Goal: Transaction & Acquisition: Download file/media

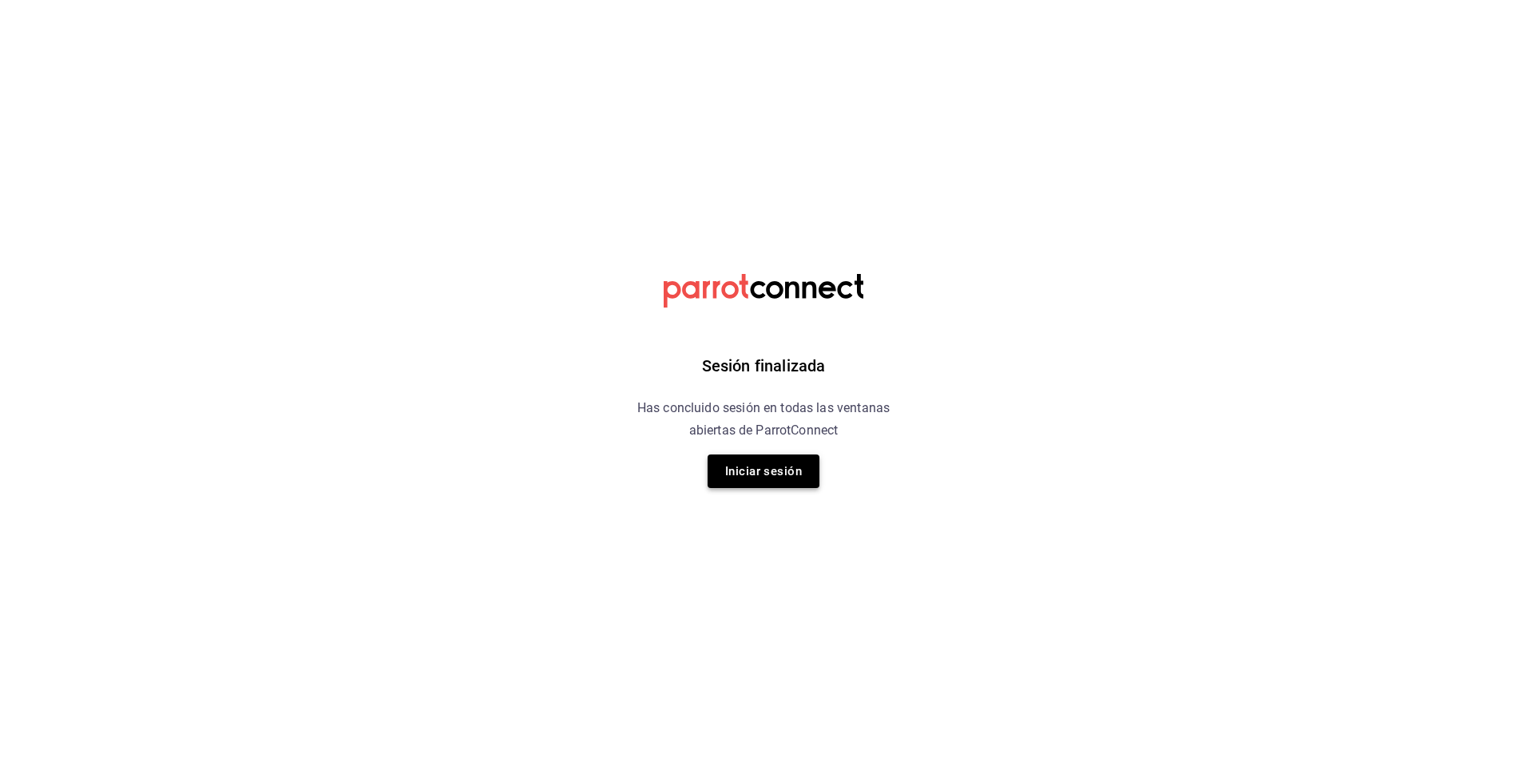
click at [738, 471] on button "Iniciar sesión" at bounding box center [764, 471] width 112 height 34
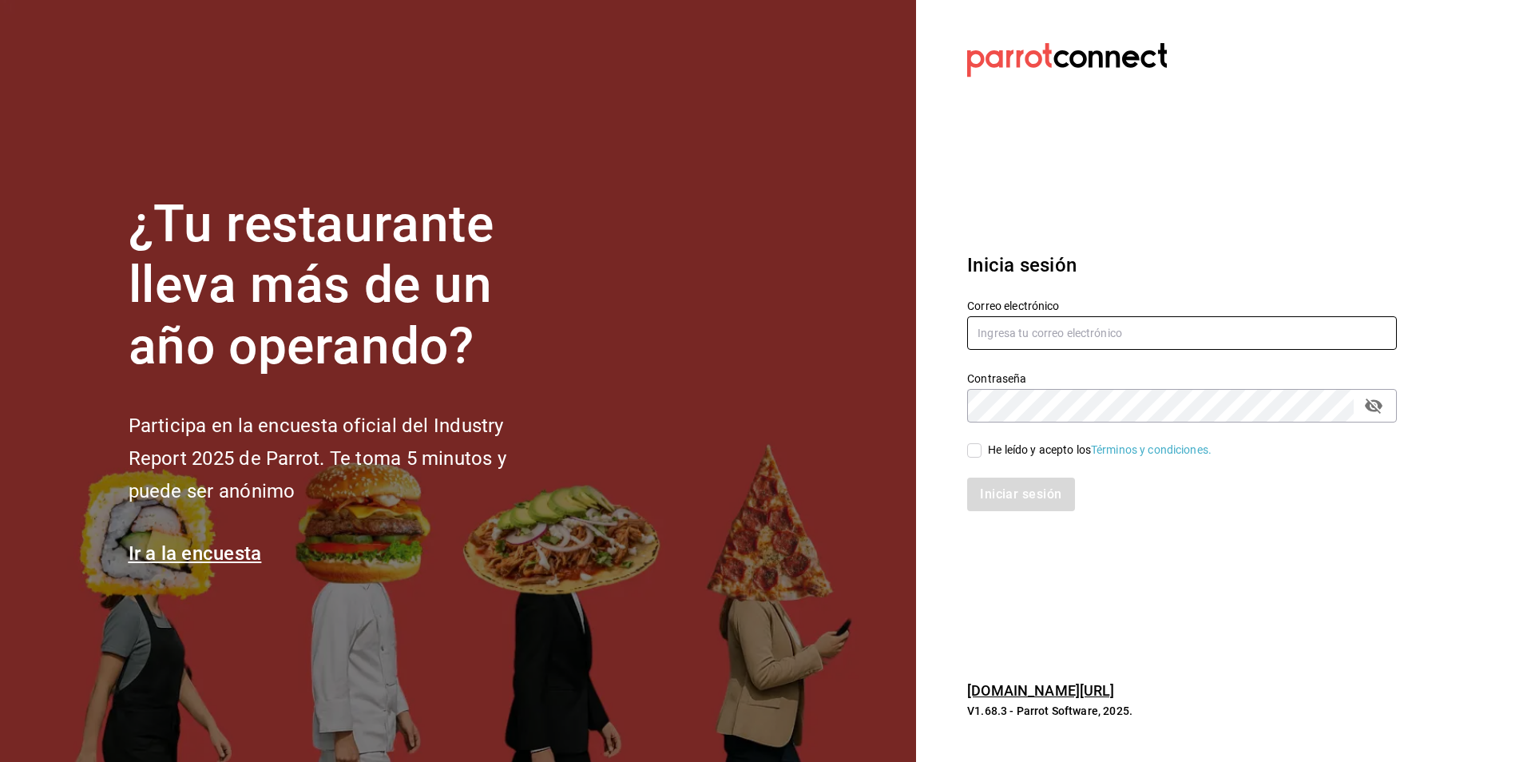
type input "atzhiri.figueroa@costeno.com"
click at [973, 439] on div "He leído y acepto los Términos y condiciones." at bounding box center [1172, 440] width 449 height 37
click at [963, 455] on div "He leído y acepto los Términos y condiciones." at bounding box center [1172, 440] width 449 height 37
click at [971, 450] on input "He leído y acepto los Términos y condiciones." at bounding box center [974, 450] width 14 height 14
checkbox input "true"
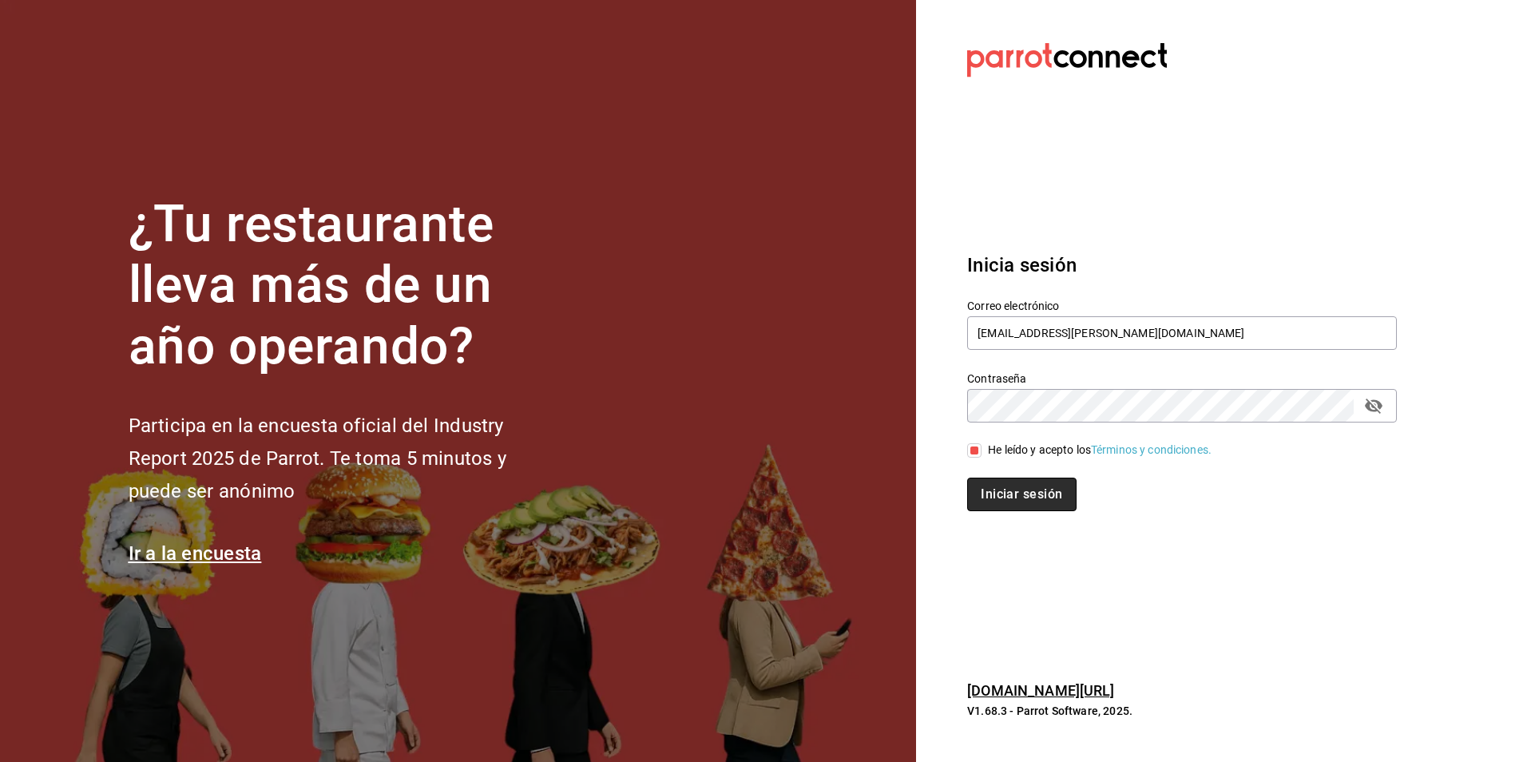
click at [1003, 493] on button "Iniciar sesión" at bounding box center [1021, 495] width 109 height 34
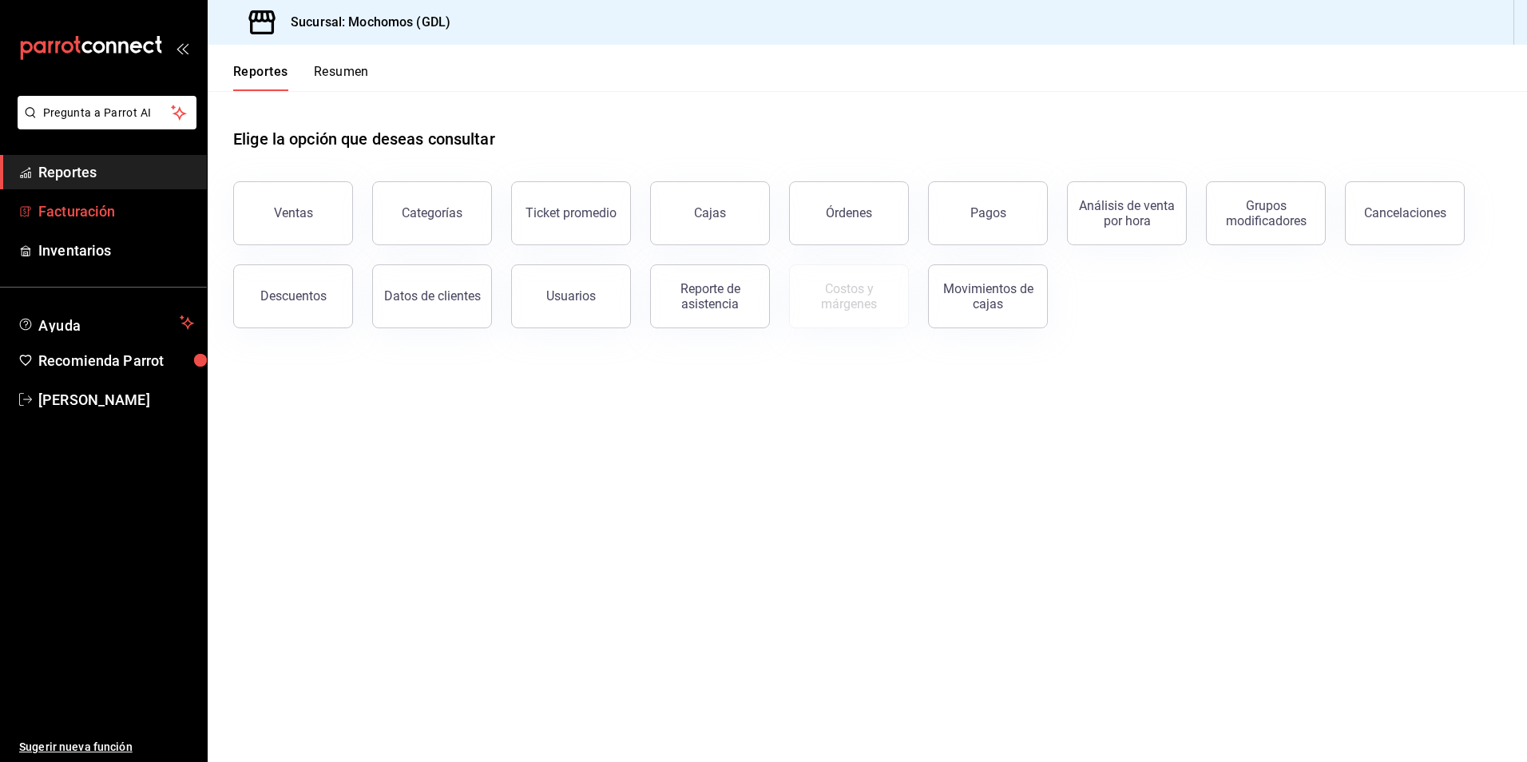
click at [106, 213] on span "Facturación" at bounding box center [116, 211] width 156 height 22
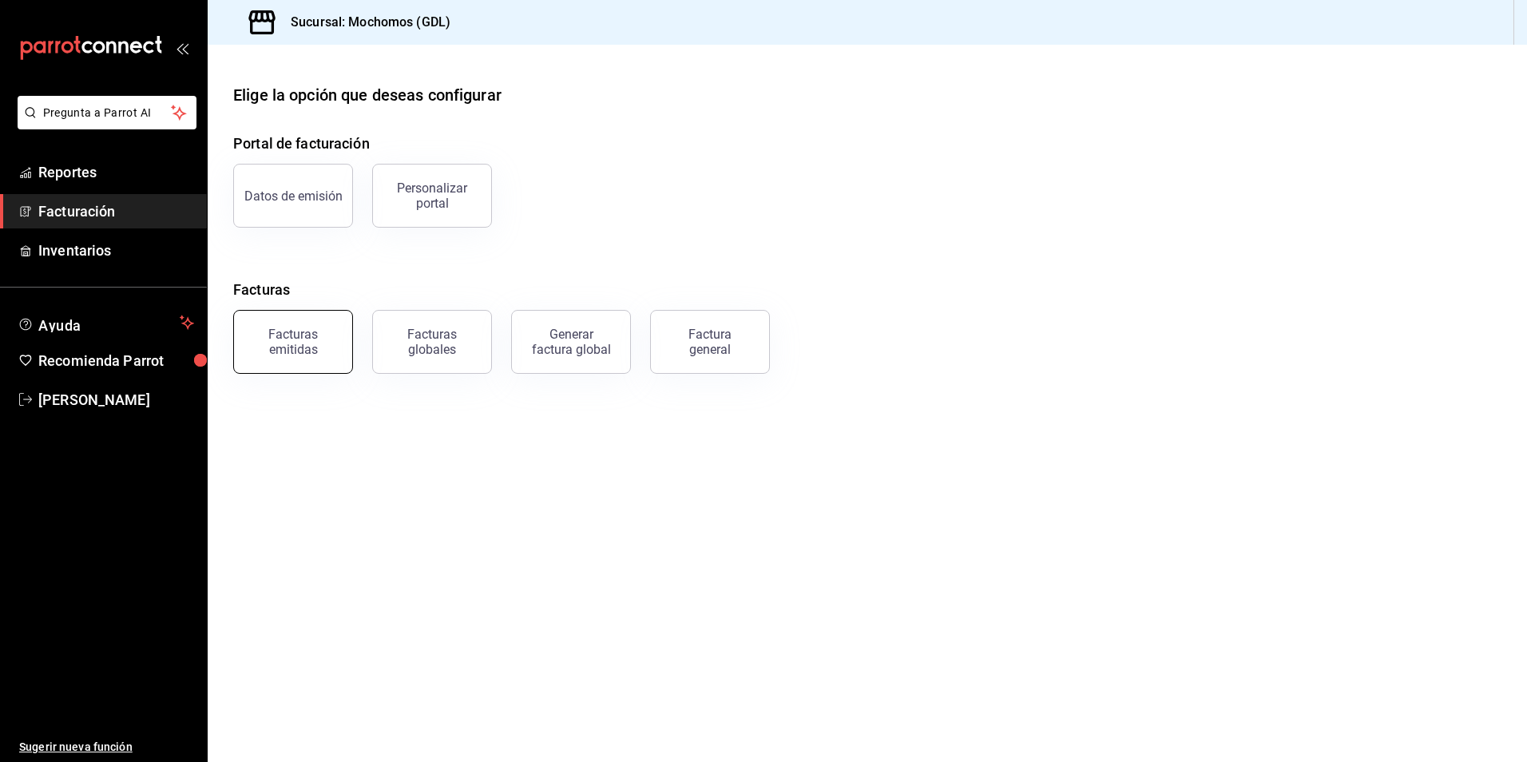
click at [310, 339] on div "Facturas emitidas" at bounding box center [293, 342] width 99 height 30
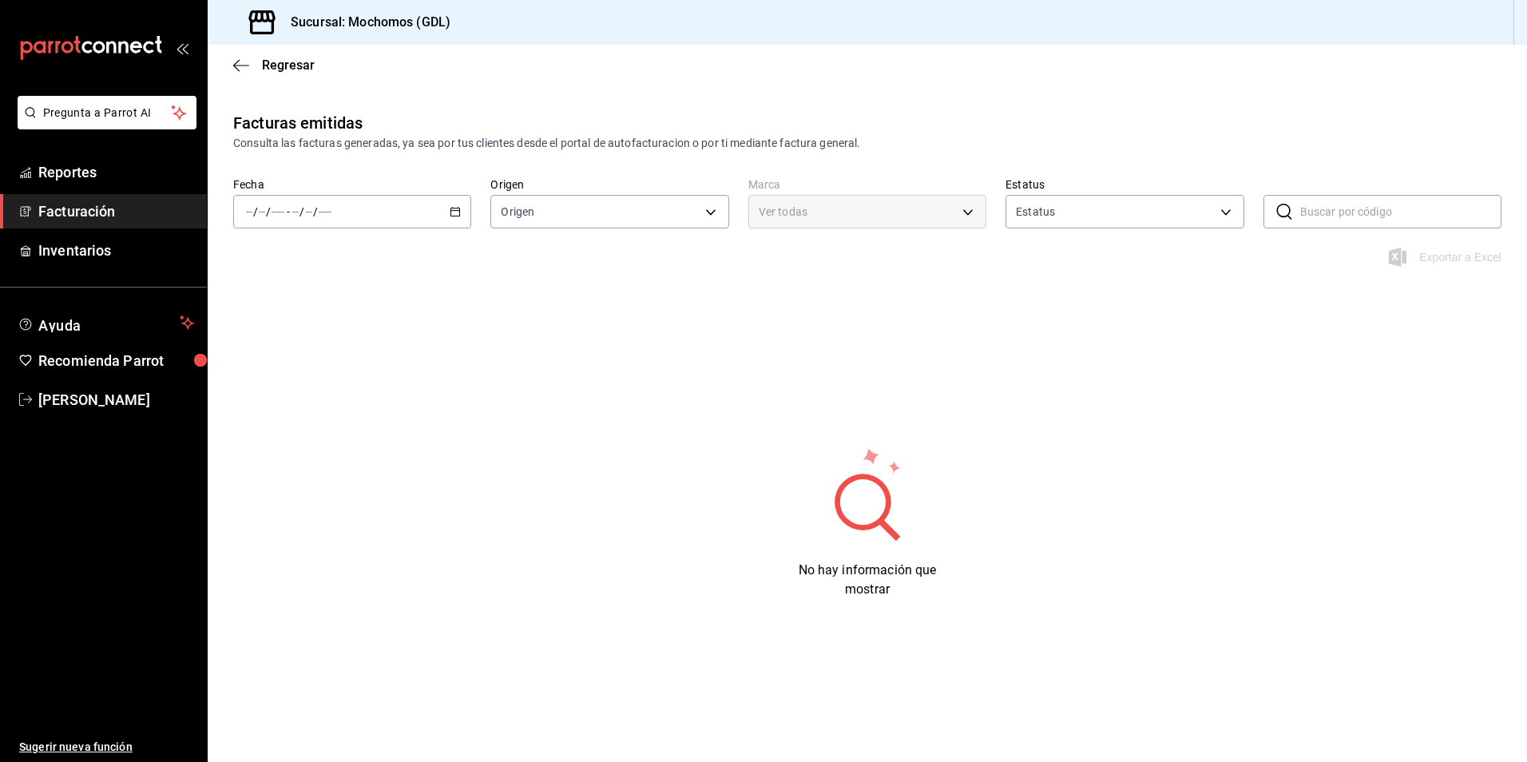
type input "ORDER_INVOICE,GENERAL_INVOICE"
type input "ACTIVE,PENDING_CANCELLATION,CANCELLED,PRE_CANCELLED"
type input "36c25d4a-7cb0-456c-a434-e981d54830bc,9cac9703-0c5a-4d8b-addd-5b6b571d65b9"
click at [1354, 219] on input "text" at bounding box center [1400, 212] width 201 height 32
click at [459, 216] on \(Stroke\) "button" at bounding box center [455, 212] width 10 height 9
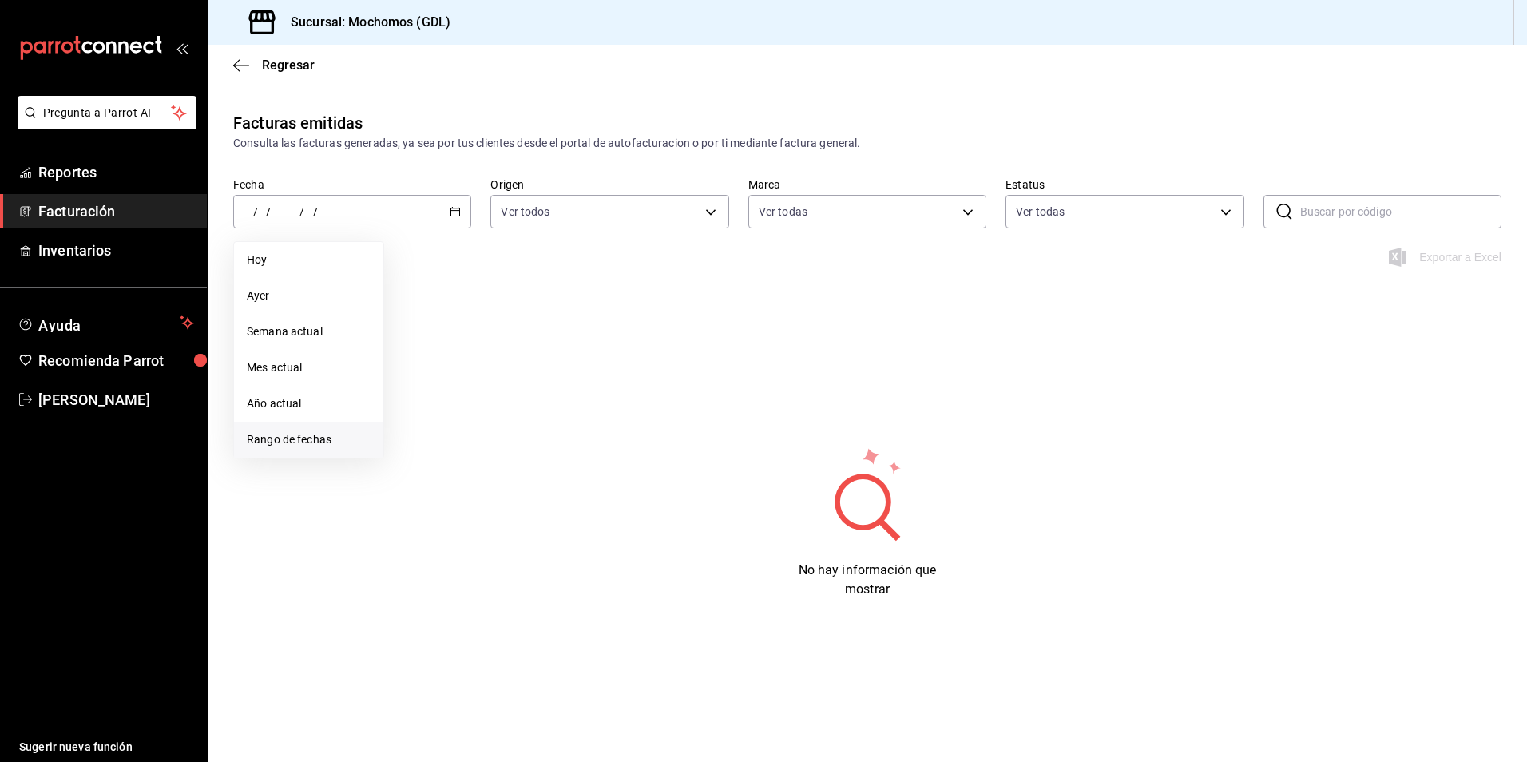
click at [331, 436] on span "Rango de fechas" at bounding box center [309, 439] width 124 height 17
click at [554, 264] on icon "button" at bounding box center [559, 269] width 19 height 19
click at [427, 457] on button "28" at bounding box center [417, 464] width 28 height 29
click at [522, 464] on button "1" at bounding box center [531, 464] width 28 height 29
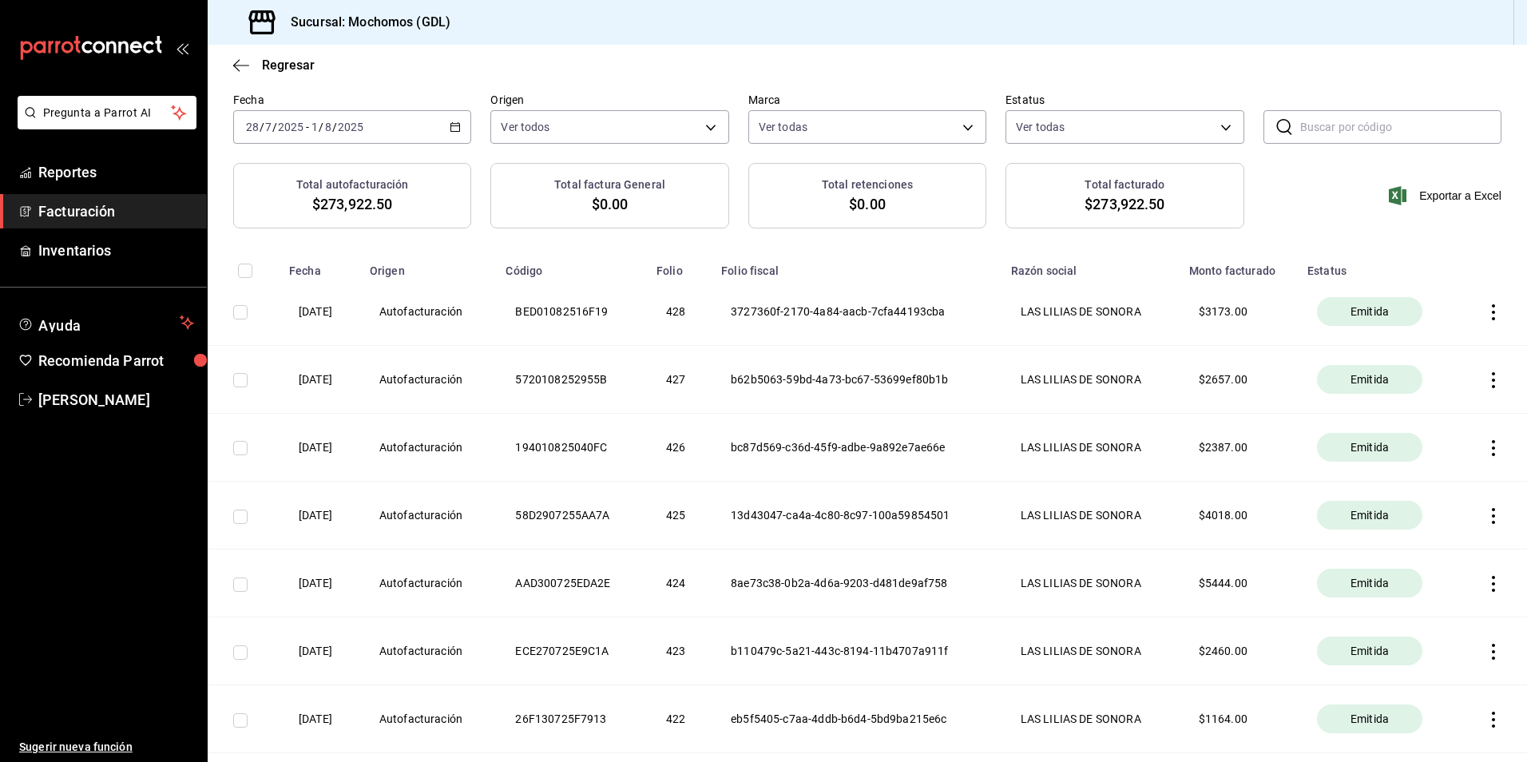
scroll to position [80, 0]
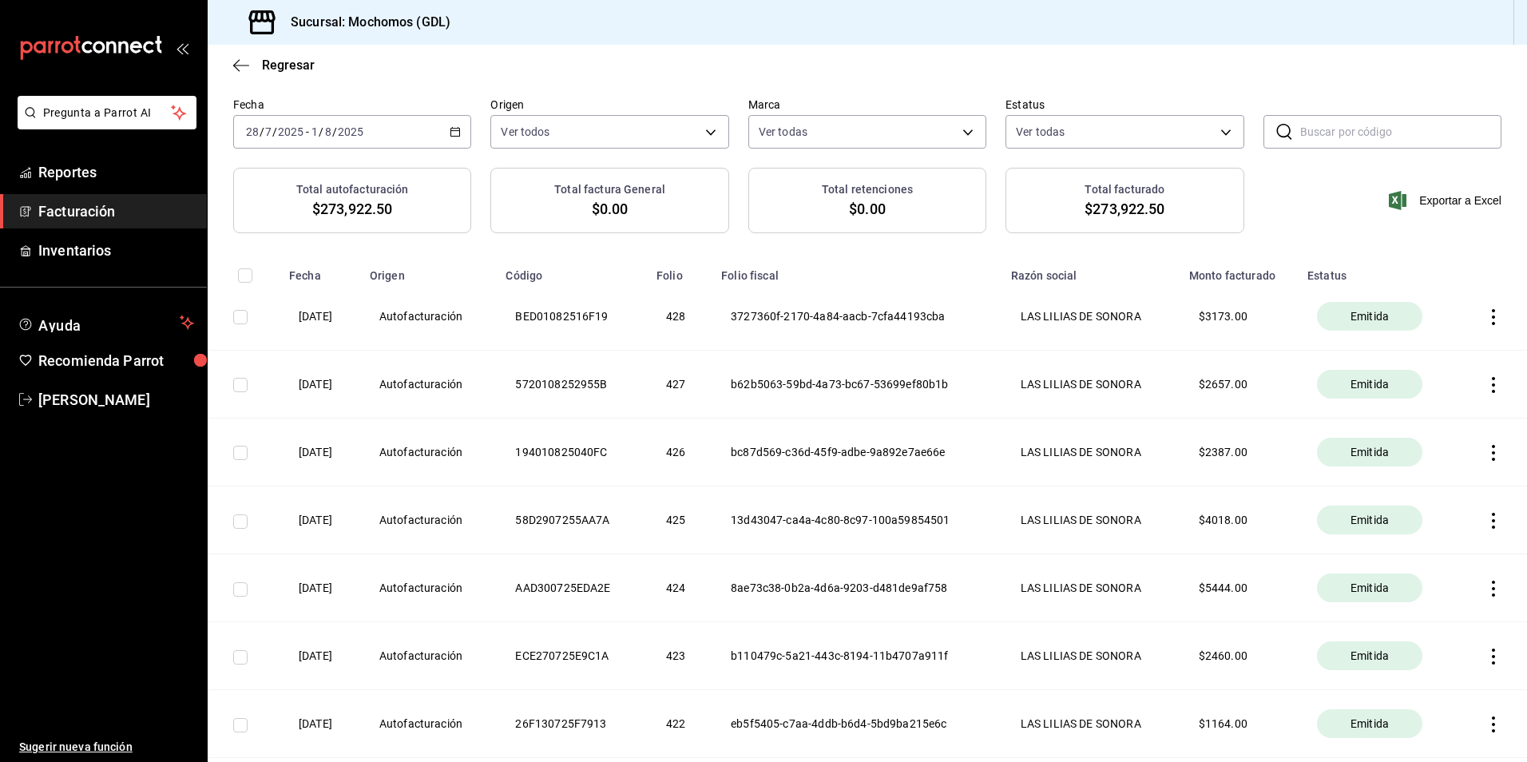
click at [1314, 137] on input "text" at bounding box center [1400, 132] width 201 height 32
paste input "58d2907255aa7a"
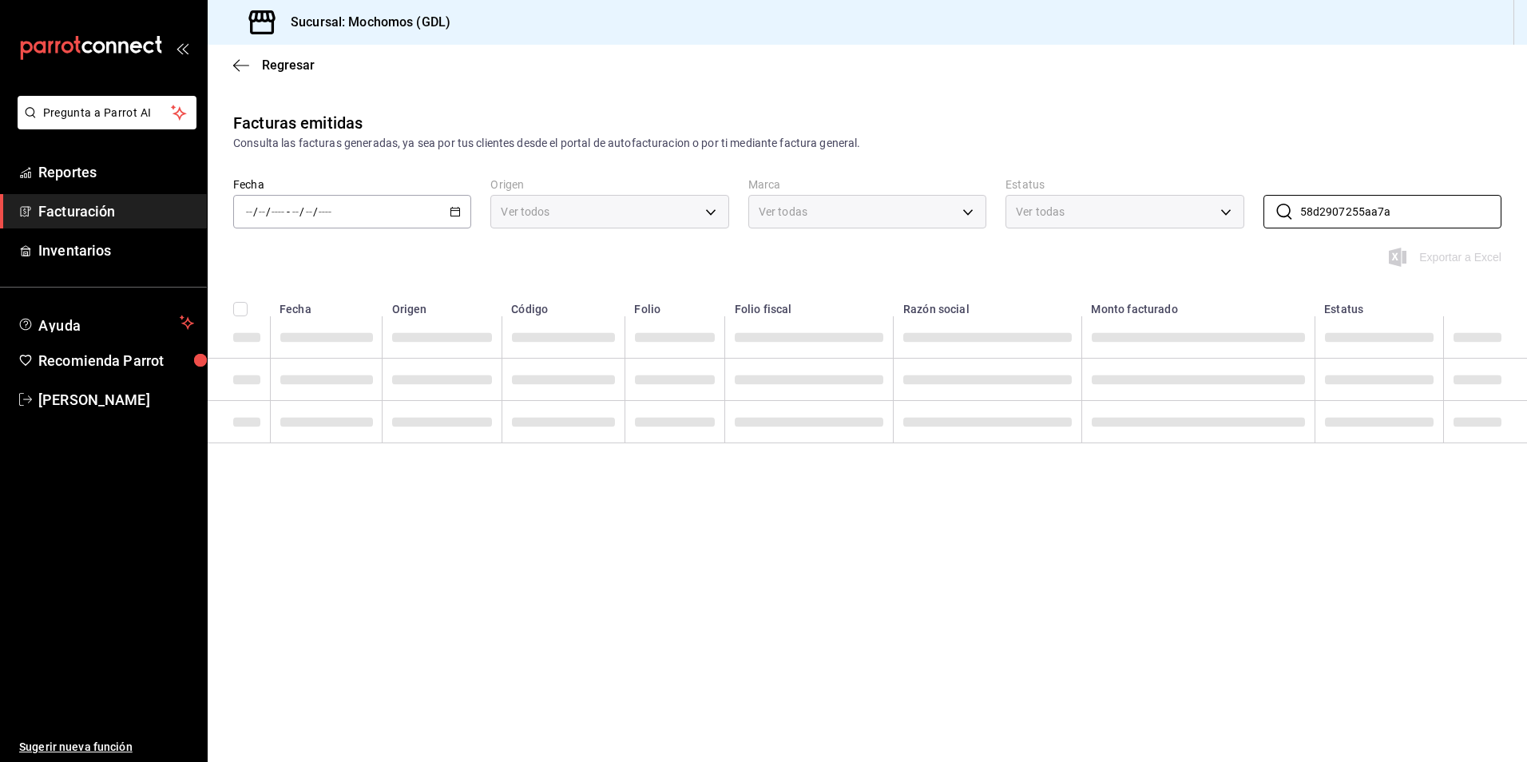
scroll to position [0, 0]
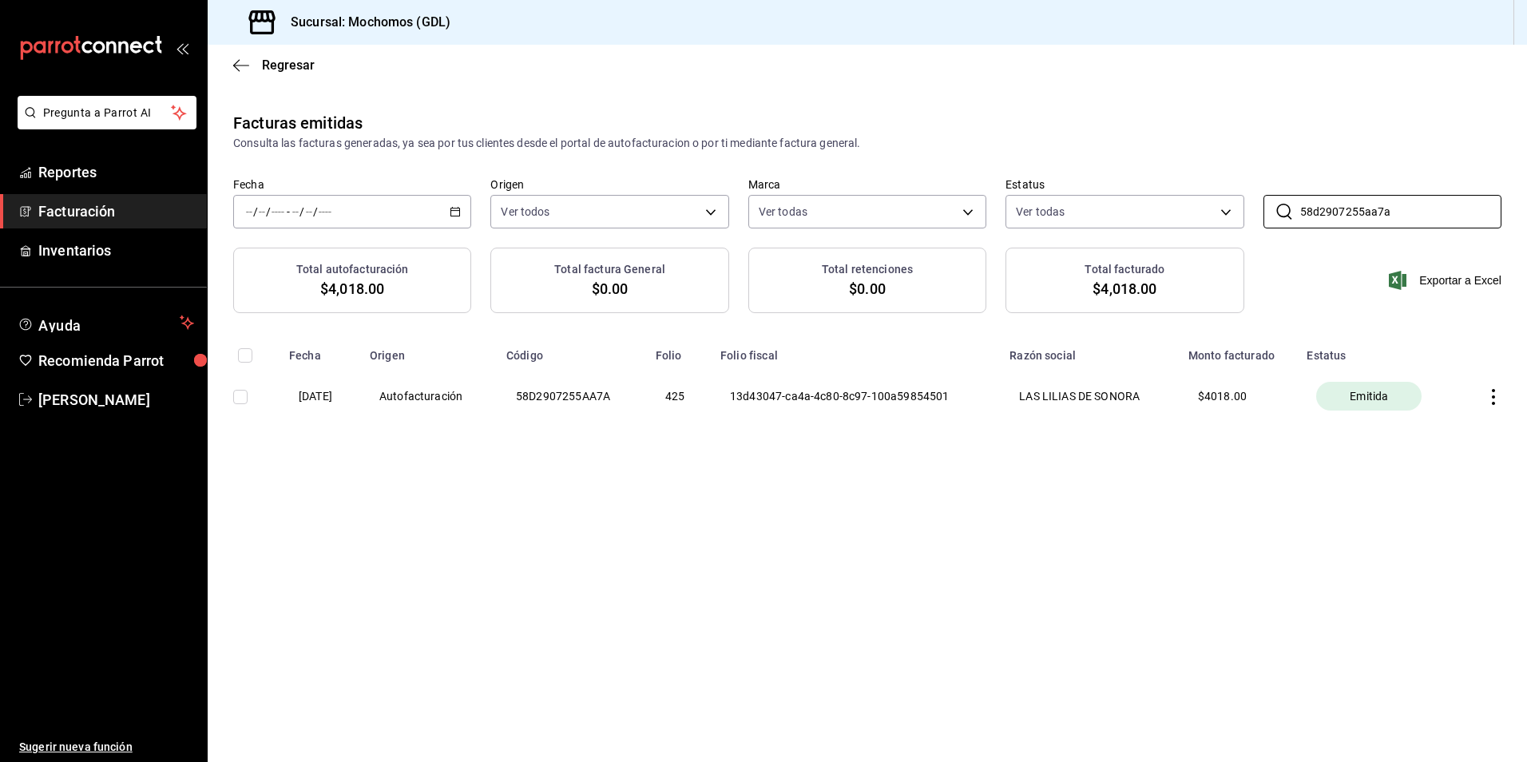
type input "58d2907255aa7a"
click at [1477, 401] on th at bounding box center [1493, 396] width 68 height 67
click at [1488, 401] on icon "button" at bounding box center [1493, 397] width 16 height 16
click at [1436, 355] on div "Descargar PDF" at bounding box center [1443, 357] width 77 height 13
click at [1492, 406] on th at bounding box center [1493, 396] width 68 height 67
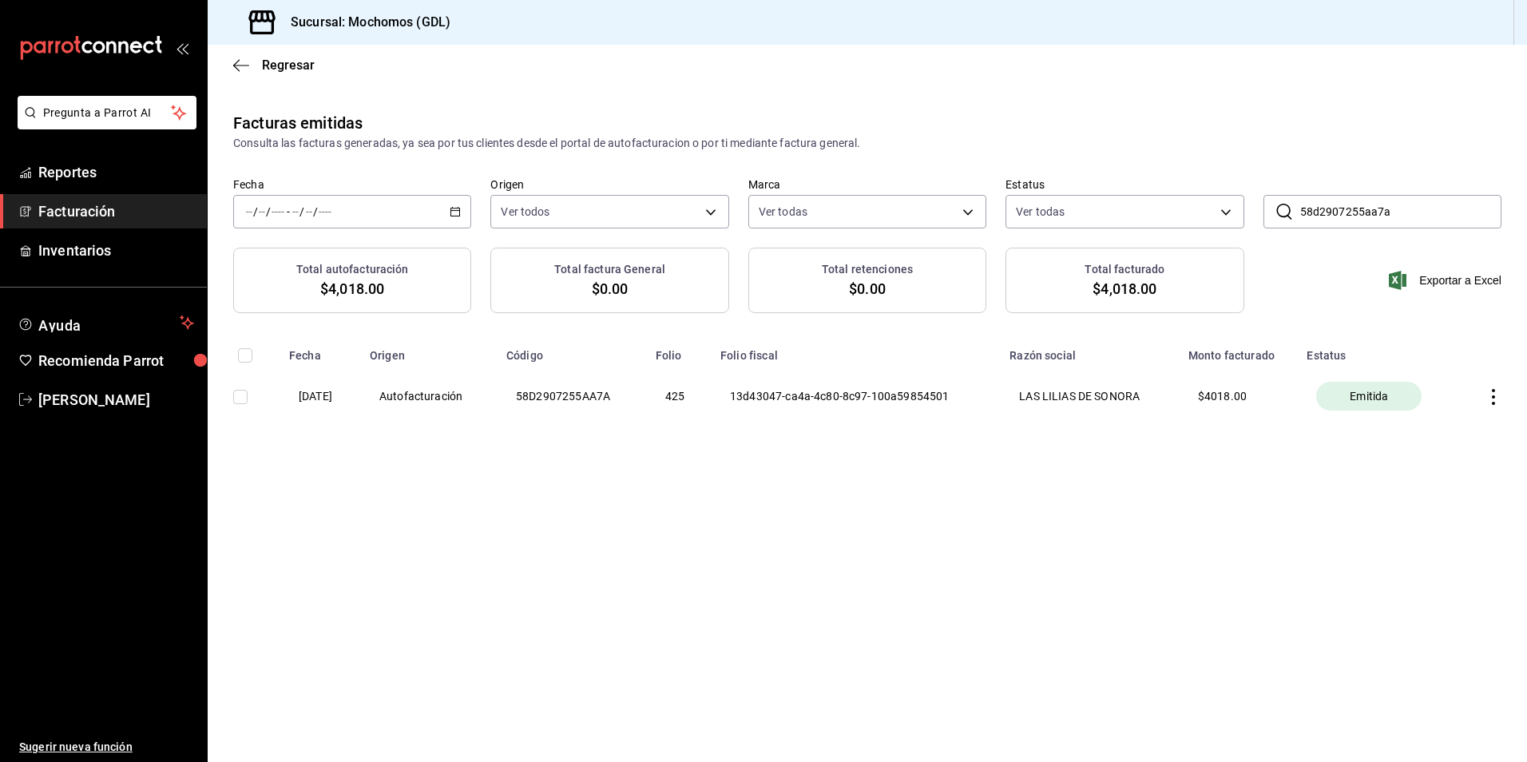
click at [1492, 398] on icon "button" at bounding box center [1493, 397] width 3 height 16
click at [1437, 391] on div "Descargar XML" at bounding box center [1443, 397] width 77 height 13
